Goal: Check status: Check status

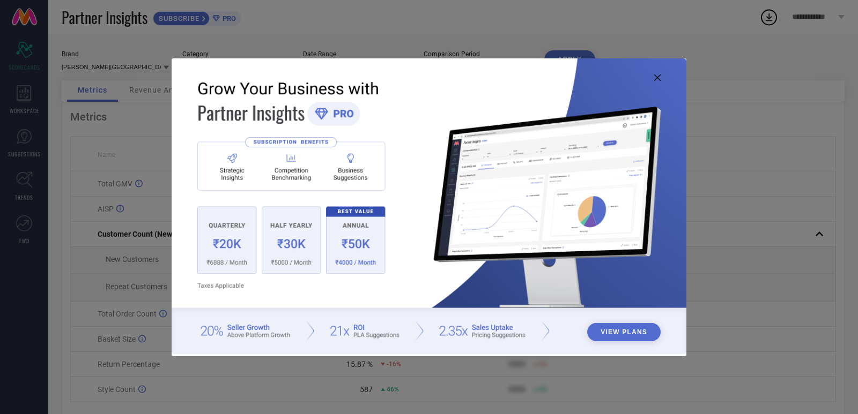
click at [625, 333] on button "View Plans" at bounding box center [623, 332] width 73 height 18
click at [357, 300] on img at bounding box center [429, 206] width 515 height 296
click at [514, 220] on img at bounding box center [429, 206] width 515 height 296
click at [262, 274] on img at bounding box center [429, 206] width 515 height 296
click at [272, 226] on img at bounding box center [429, 206] width 515 height 296
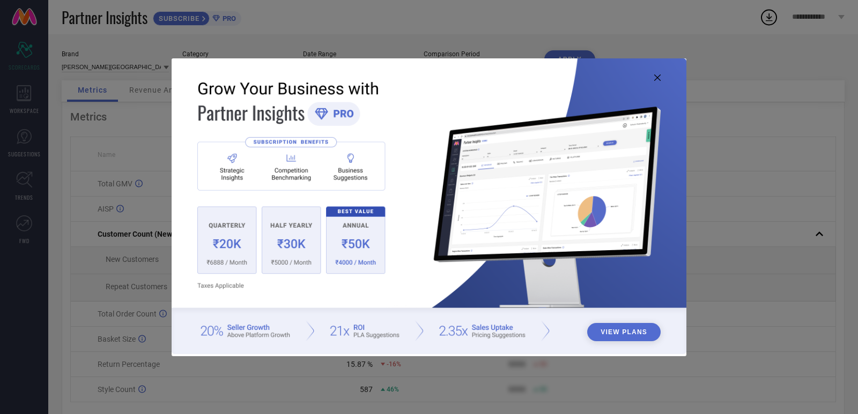
click at [240, 189] on img at bounding box center [429, 206] width 515 height 296
click at [227, 166] on img at bounding box center [429, 206] width 515 height 296
click at [606, 337] on button "View Plans" at bounding box center [623, 332] width 73 height 18
click at [657, 77] on icon at bounding box center [657, 78] width 6 height 6
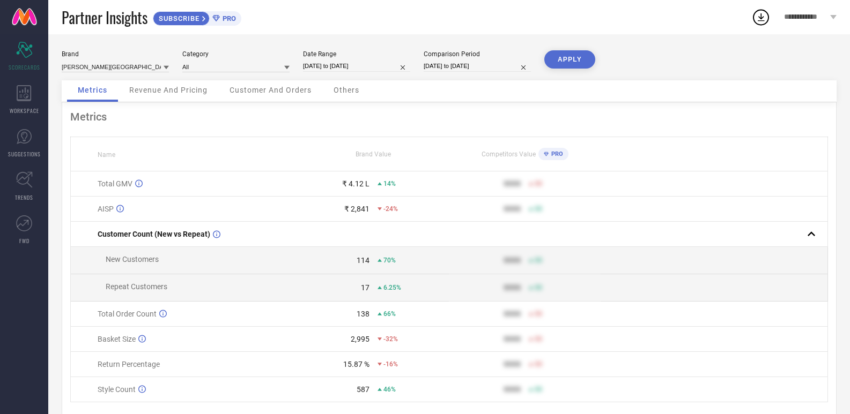
click at [177, 95] on div "Revenue And Pricing" at bounding box center [168, 90] width 100 height 21
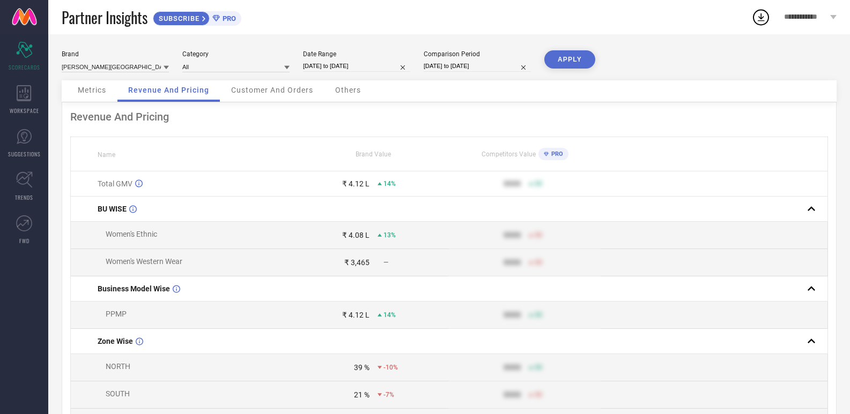
click at [275, 92] on span "Customer And Orders" at bounding box center [272, 90] width 82 height 9
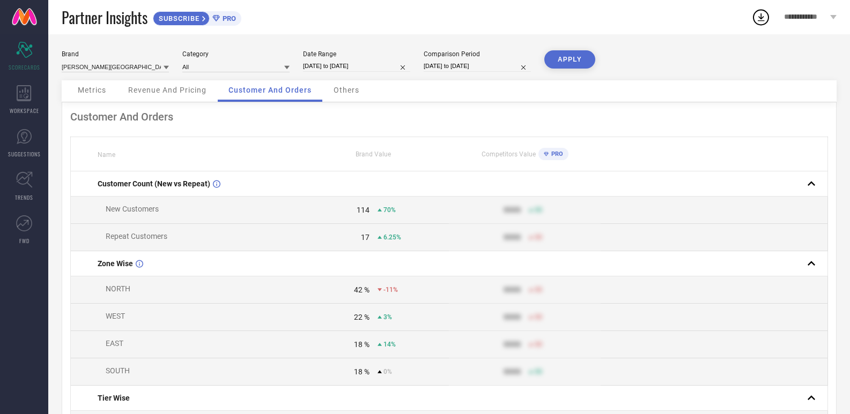
click at [339, 93] on span "Others" at bounding box center [346, 90] width 26 height 9
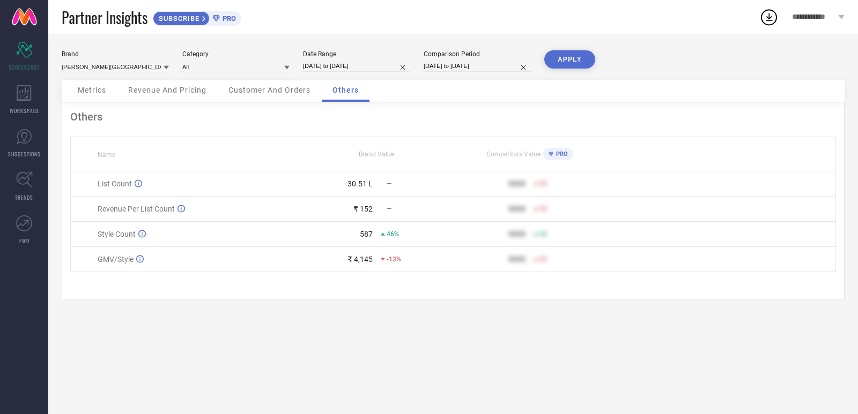
click at [172, 91] on span "Revenue And Pricing" at bounding box center [167, 90] width 78 height 9
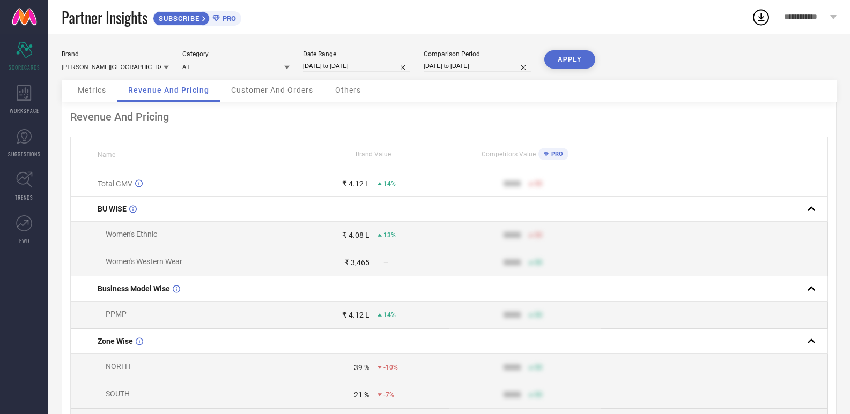
click at [102, 93] on span "Metrics" at bounding box center [92, 90] width 28 height 9
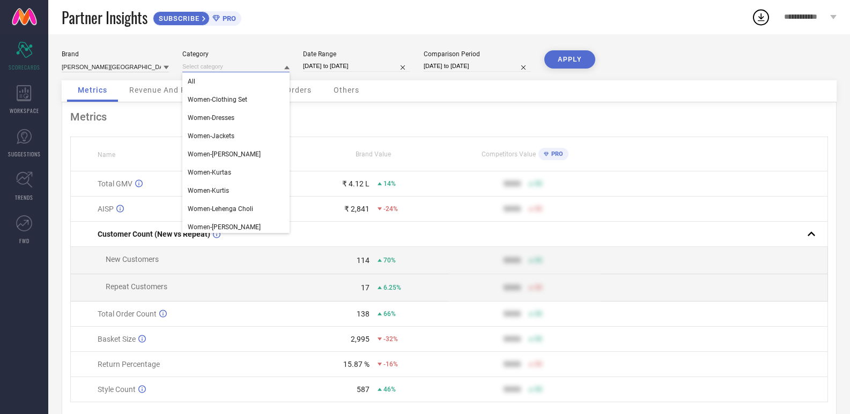
click at [262, 69] on input at bounding box center [235, 66] width 107 height 11
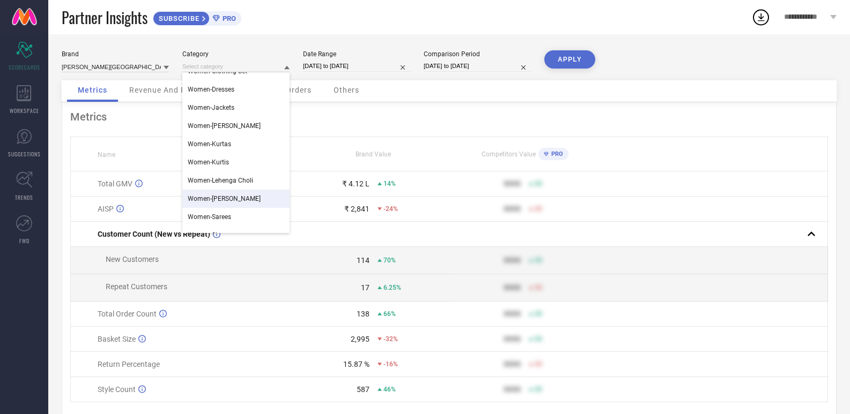
scroll to position [50, 0]
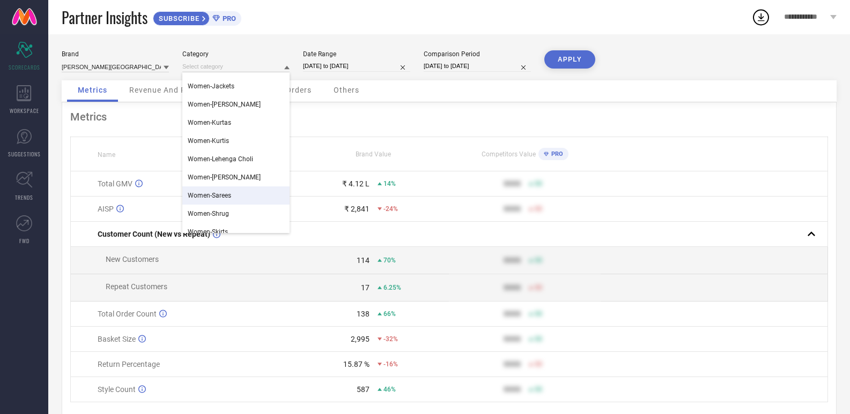
click at [221, 196] on span "Women-Sarees" at bounding box center [209, 196] width 43 height 8
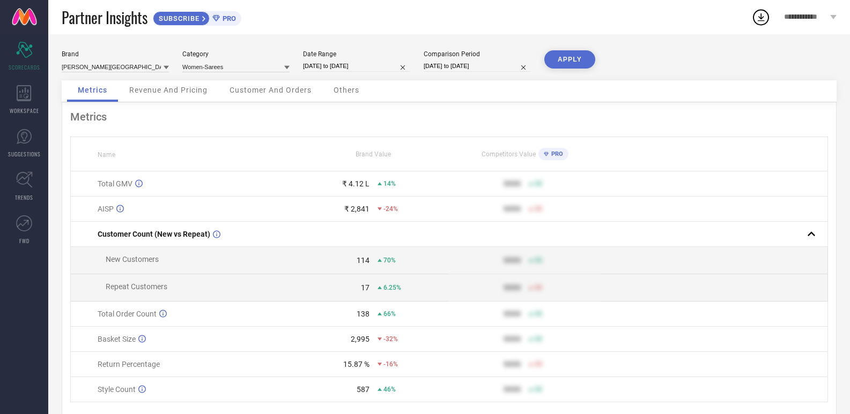
click at [565, 63] on button "APPLY" at bounding box center [569, 59] width 51 height 18
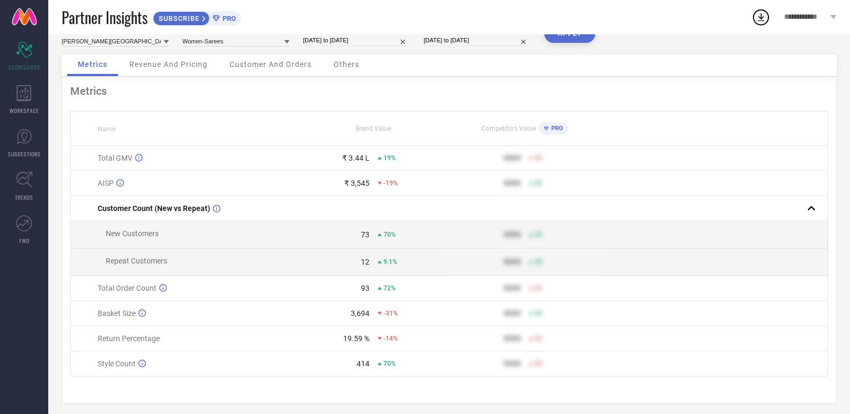
scroll to position [37, 0]
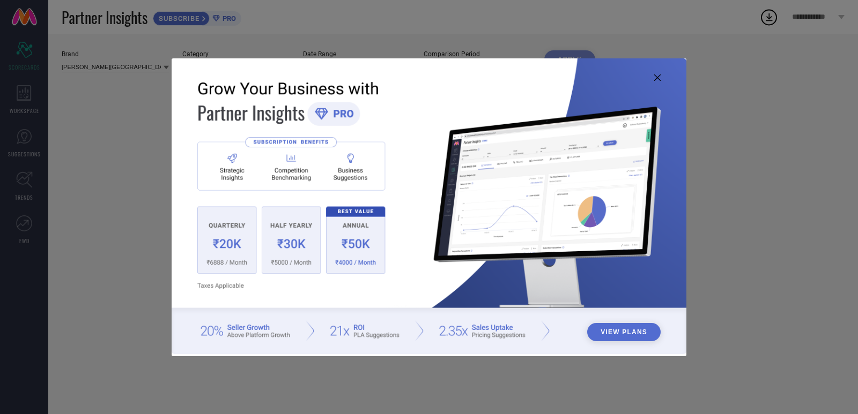
type input "Women-Sarees"
click at [657, 77] on icon at bounding box center [657, 78] width 6 height 6
